Goal: Communication & Community: Participate in discussion

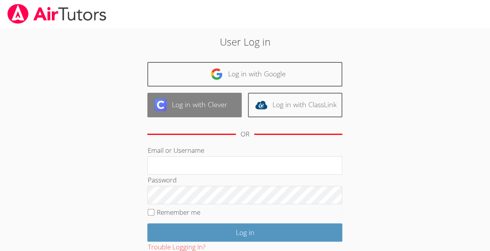
click at [207, 109] on link "Log in with Clever" at bounding box center [194, 105] width 94 height 25
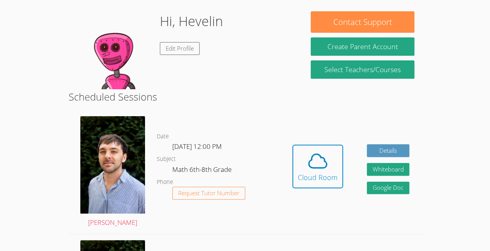
scroll to position [83, 0]
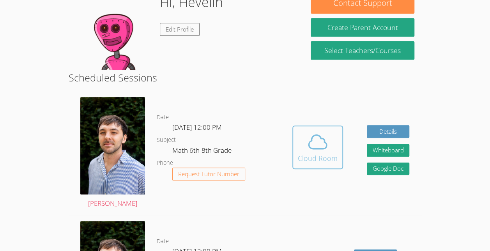
click at [313, 153] on icon at bounding box center [318, 142] width 22 height 22
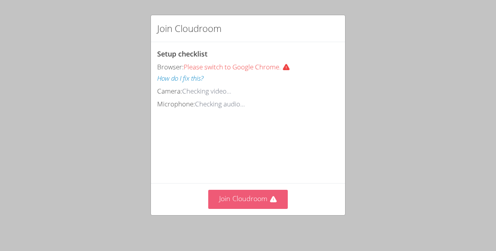
click at [247, 204] on button "Join Cloudroom" at bounding box center [248, 199] width 80 height 19
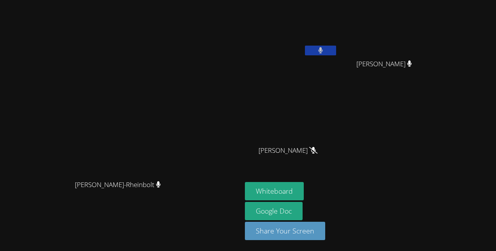
click at [323, 50] on icon at bounding box center [320, 50] width 5 height 7
click at [324, 50] on icon at bounding box center [320, 50] width 8 height 7
click at [336, 46] on button at bounding box center [320, 51] width 31 height 10
click at [165, 224] on div "[PERSON_NAME]-Rheinbolt Franco Uribe-[GEOGRAPHIC_DATA]" at bounding box center [121, 125] width 236 height 245
click at [338, 25] on video at bounding box center [291, 29] width 93 height 52
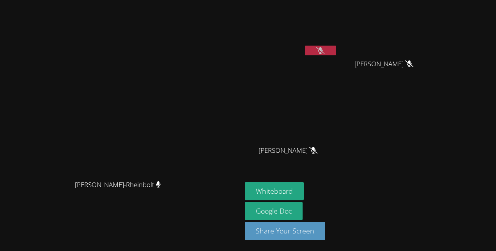
click at [338, 7] on video at bounding box center [291, 29] width 93 height 52
click at [326, 15] on video at bounding box center [291, 29] width 93 height 52
click at [337, 20] on video at bounding box center [291, 29] width 93 height 52
click at [338, 44] on video at bounding box center [291, 29] width 93 height 52
click at [324, 51] on icon at bounding box center [320, 50] width 8 height 7
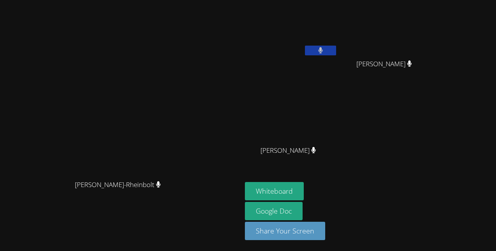
click at [336, 51] on button at bounding box center [320, 51] width 31 height 10
click at [0, 182] on main "[PERSON_NAME]-Rheinbolt Franco Uribe-[GEOGRAPHIC_DATA]" at bounding box center [121, 125] width 242 height 251
click at [336, 48] on button at bounding box center [320, 51] width 31 height 10
click at [336, 51] on button at bounding box center [320, 51] width 31 height 10
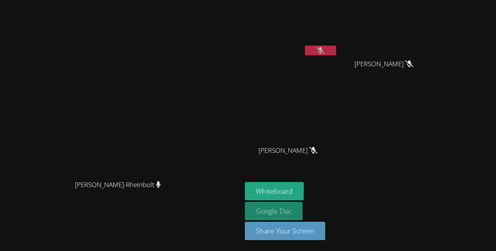
click at [303, 212] on link "Google Doc" at bounding box center [274, 211] width 58 height 18
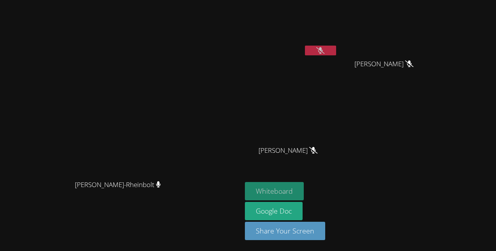
click at [304, 192] on button "Whiteboard" at bounding box center [274, 191] width 59 height 18
click at [336, 47] on button at bounding box center [320, 51] width 31 height 10
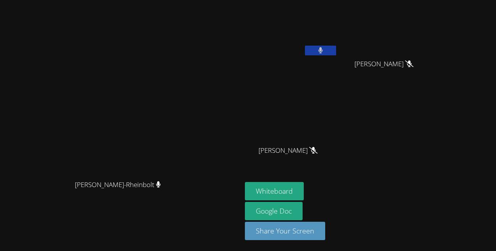
click at [336, 50] on button at bounding box center [320, 51] width 31 height 10
click at [324, 48] on icon at bounding box center [320, 50] width 8 height 7
click at [323, 50] on icon at bounding box center [320, 50] width 5 height 7
click at [336, 54] on button at bounding box center [320, 51] width 31 height 10
click at [336, 51] on button at bounding box center [320, 51] width 31 height 10
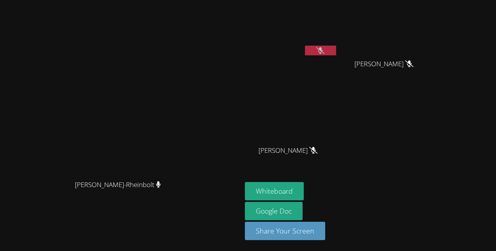
click at [324, 52] on icon at bounding box center [320, 50] width 8 height 7
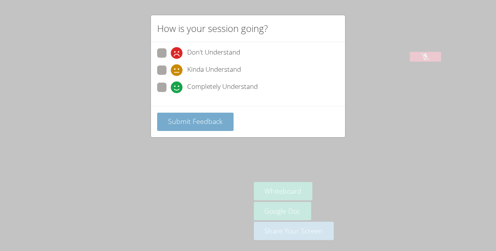
click at [201, 119] on span "Submit Feedback" at bounding box center [195, 121] width 55 height 9
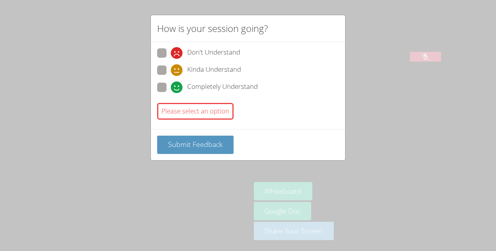
click at [173, 57] on icon at bounding box center [177, 53] width 12 height 12
click at [173, 55] on input "Don't Understand" at bounding box center [174, 51] width 7 height 7
radio input "true"
